Goal: Transaction & Acquisition: Purchase product/service

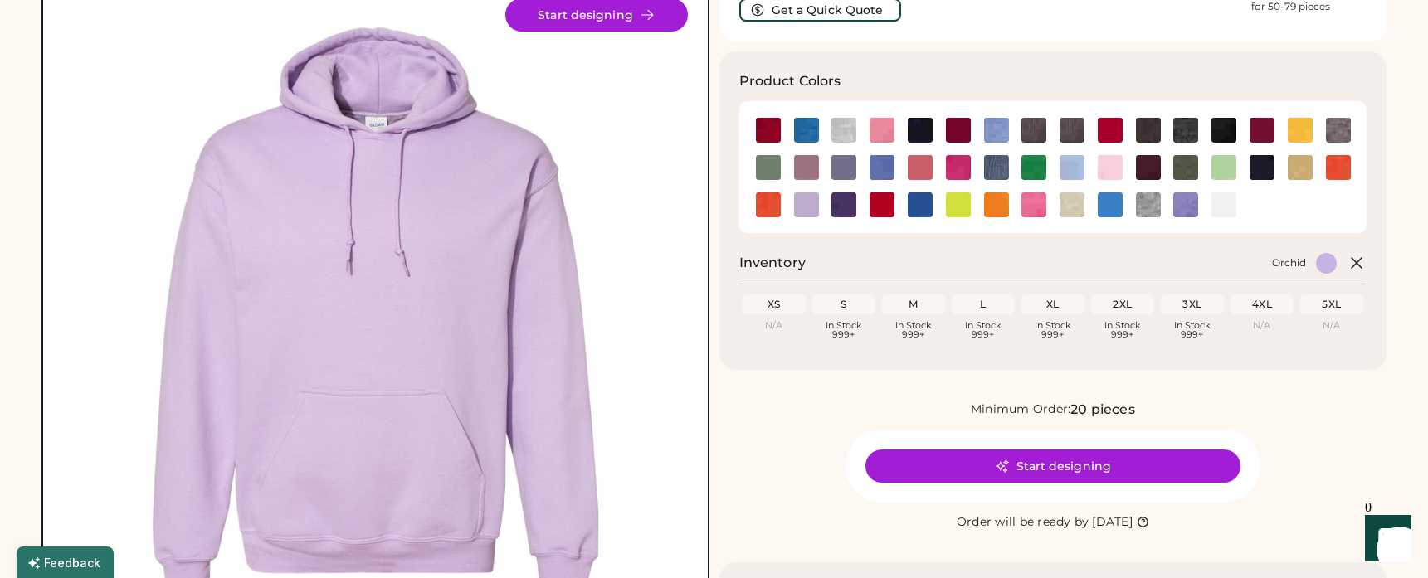
scroll to position [134, 0]
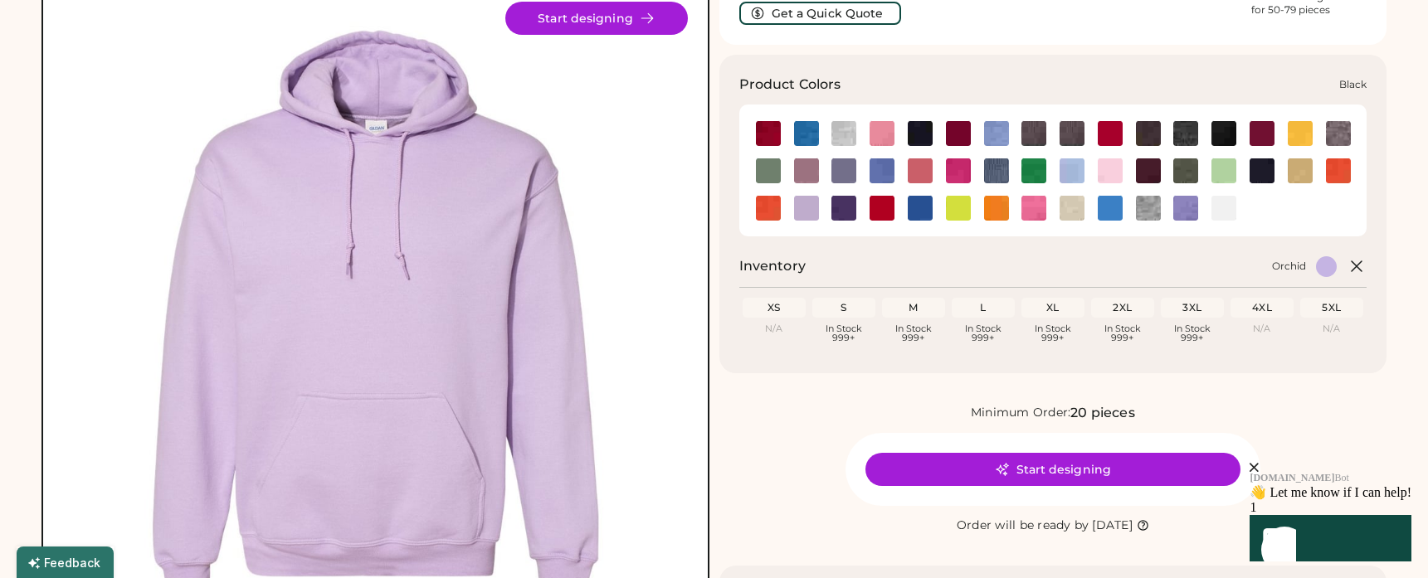
click at [924, 137] on img at bounding box center [920, 133] width 25 height 25
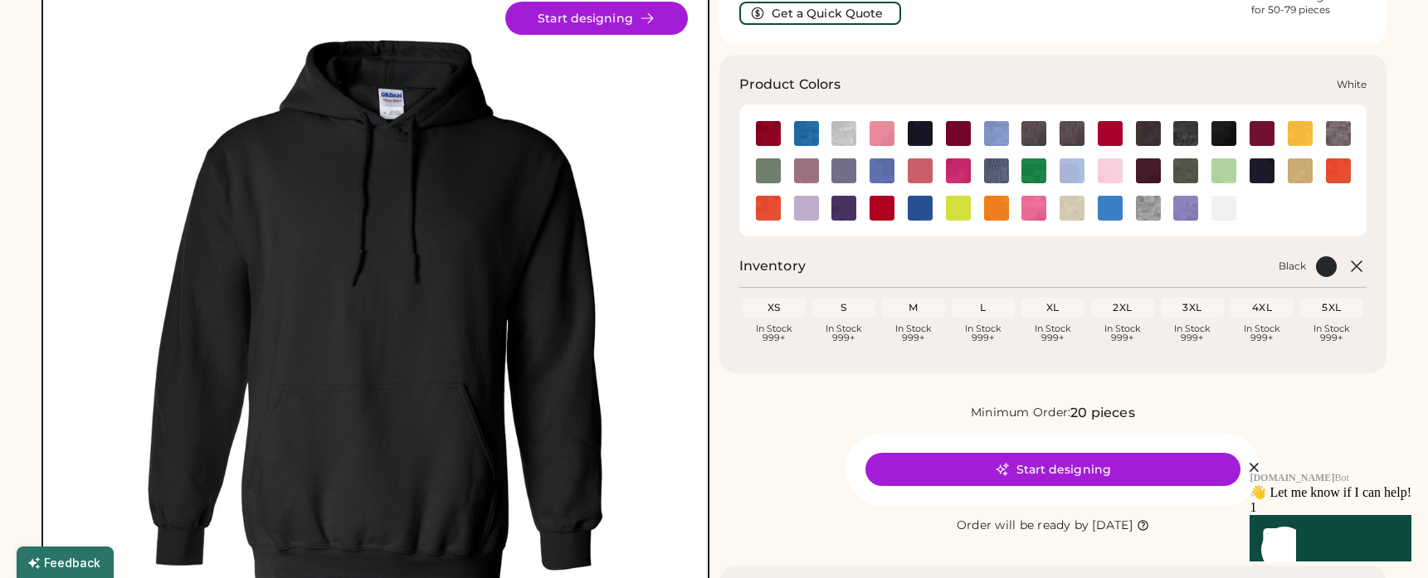
click at [1223, 211] on img at bounding box center [1224, 208] width 25 height 25
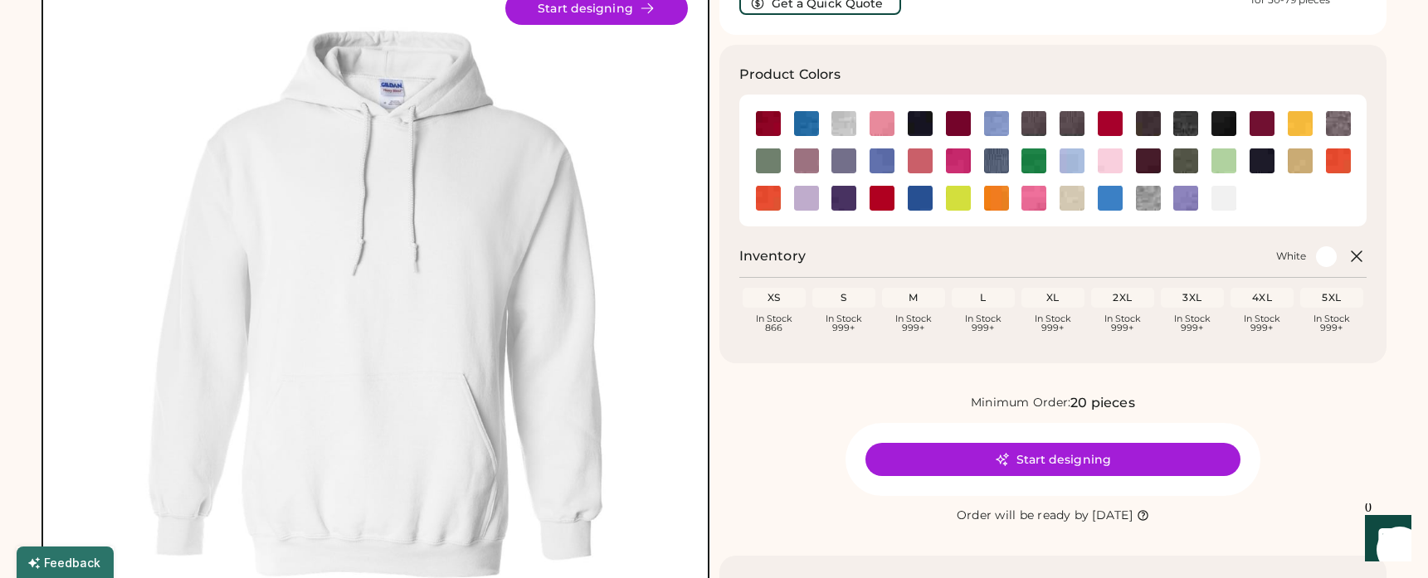
scroll to position [133, 0]
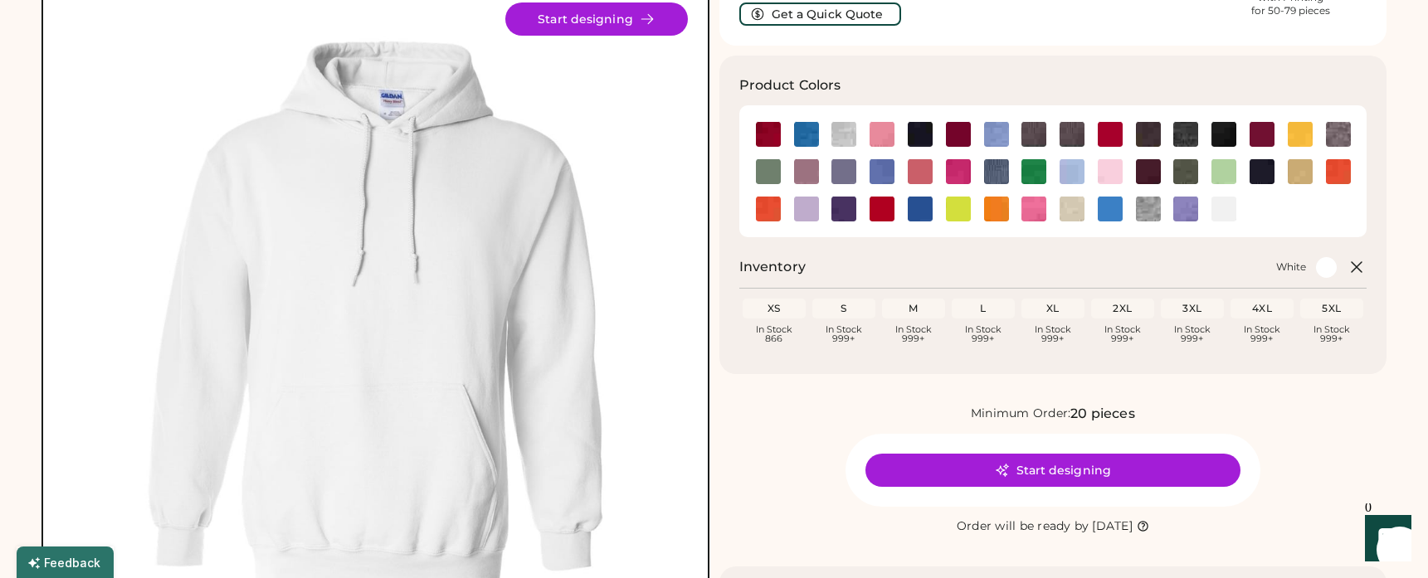
click at [1299, 242] on div "Product Colors Inventory White XS Loading Inventory In Stock 866 S Loading Inve…" at bounding box center [1053, 215] width 668 height 319
click at [1071, 212] on img at bounding box center [1072, 209] width 25 height 25
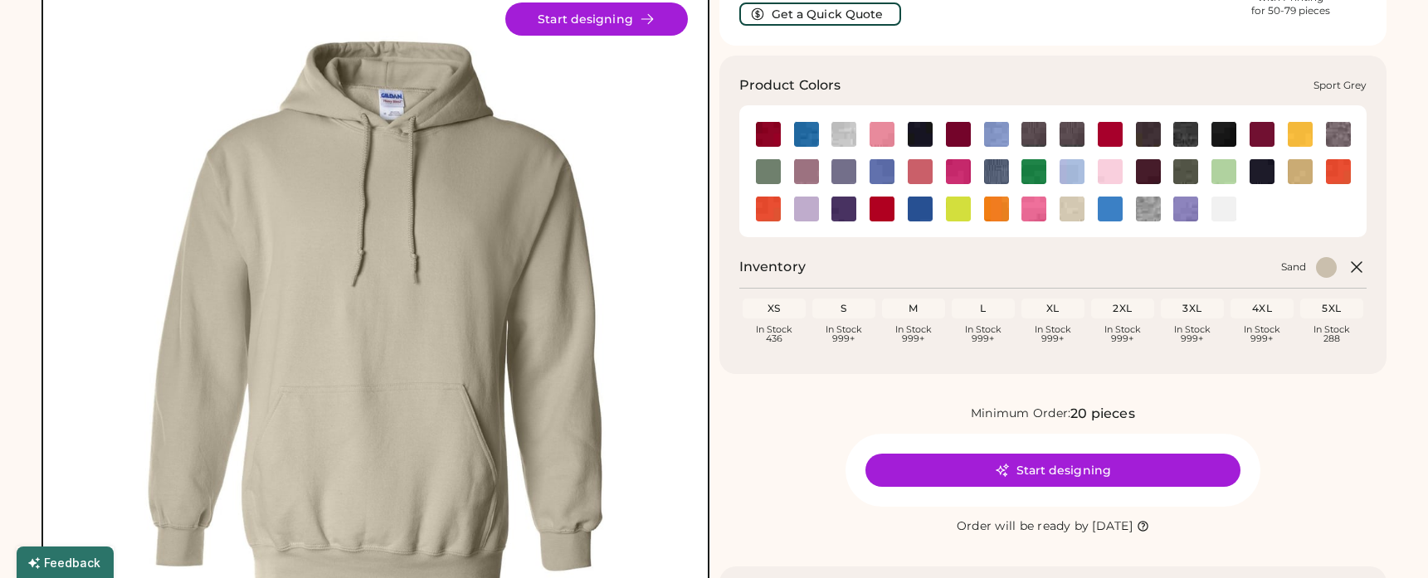
click at [1149, 211] on img at bounding box center [1148, 209] width 25 height 25
click at [1071, 212] on img at bounding box center [1072, 209] width 25 height 25
click at [868, 248] on div "Product Colors Inventory Sand XS Loading Inventory In Stock 436 S Loading Inven…" at bounding box center [1053, 215] width 668 height 319
click at [1066, 171] on img at bounding box center [1072, 171] width 25 height 25
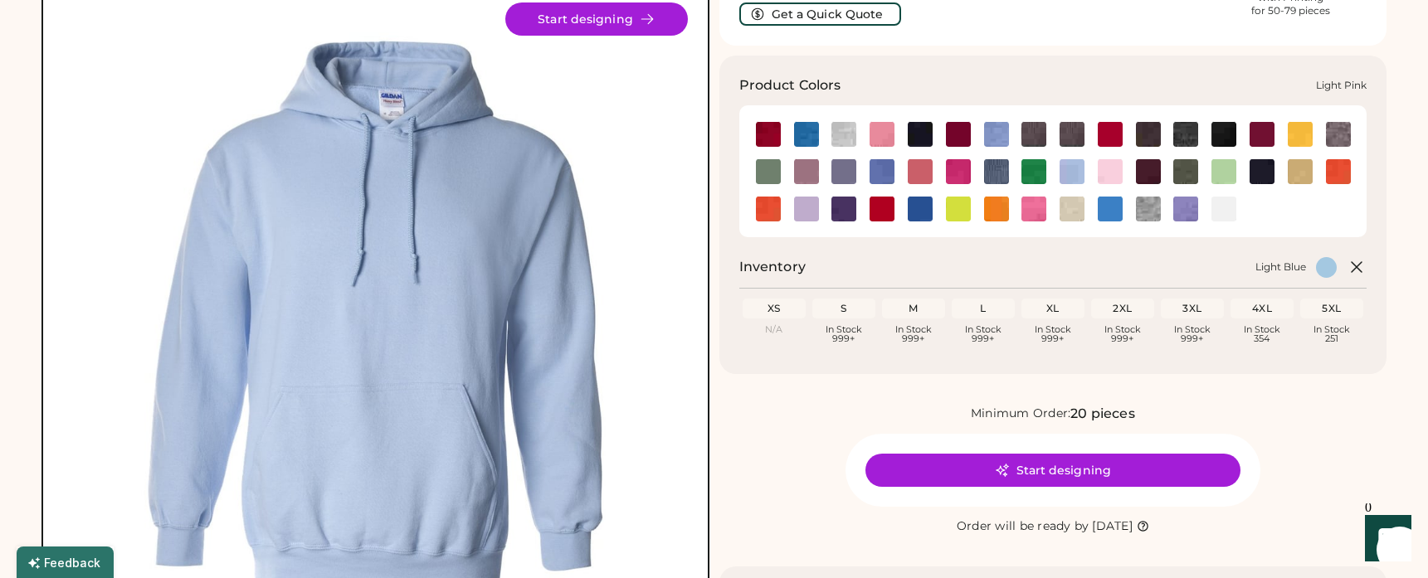
click at [1113, 168] on img at bounding box center [1110, 171] width 25 height 25
